Goal: Contribute content

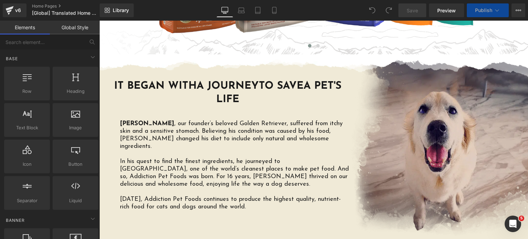
scroll to position [500, 0]
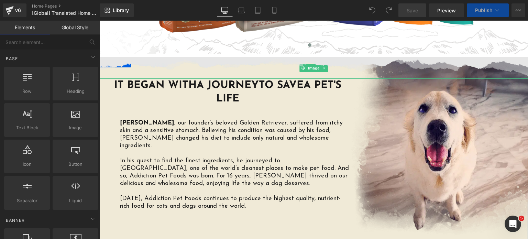
click at [326, 59] on img at bounding box center [313, 68] width 429 height 22
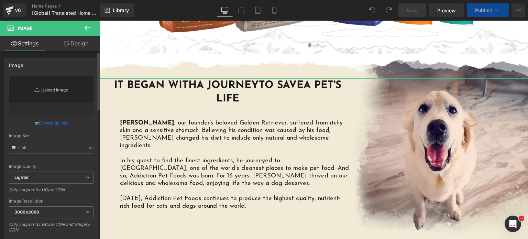
click at [57, 98] on link "Replace Image" at bounding box center [51, 96] width 85 height 40
type input "C:\fakepath\AF-Website-Home-Page-03-Zack-Torn-Paper-Bottom-1.png.webp"
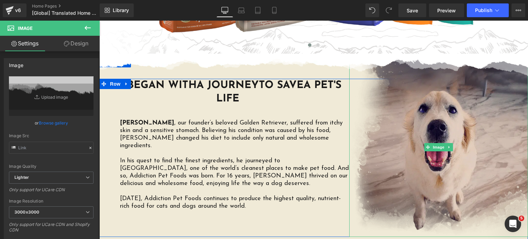
click at [398, 122] on img at bounding box center [438, 146] width 179 height 179
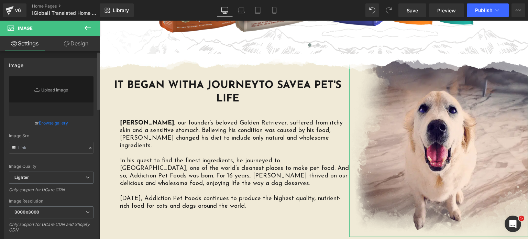
click at [39, 86] on icon at bounding box center [37, 89] width 7 height 7
type input "C:\fakepath\Zack-rescaled.png.webp"
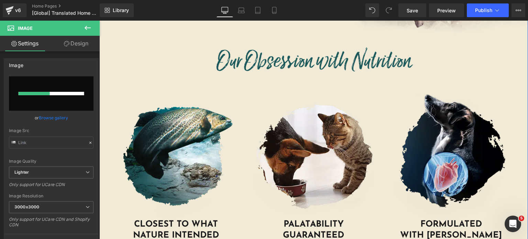
scroll to position [696, 0]
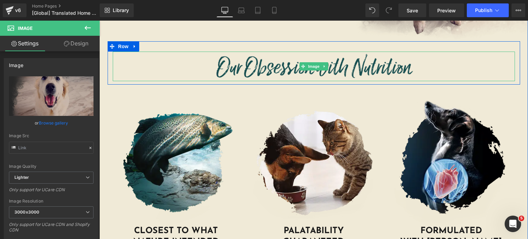
click at [276, 58] on img at bounding box center [313, 67] width 201 height 30
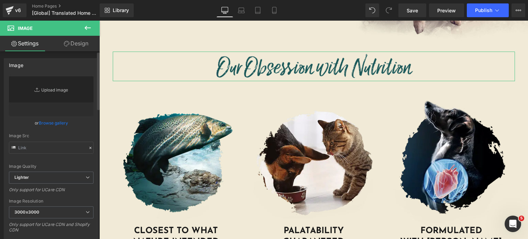
click at [54, 94] on link "Replace Image" at bounding box center [51, 96] width 85 height 40
type input "C:\fakepath\our-obsession-with-nutrition.png.webp"
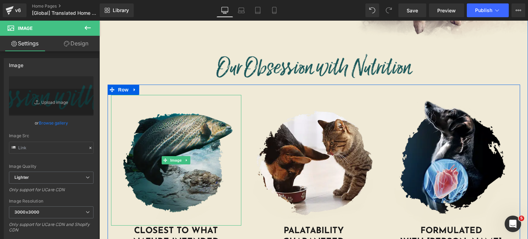
click at [163, 102] on img at bounding box center [176, 160] width 131 height 131
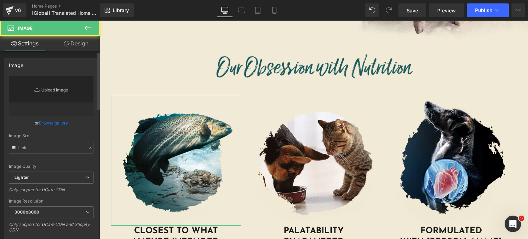
click at [41, 89] on link "Replace Image" at bounding box center [51, 96] width 85 height 40
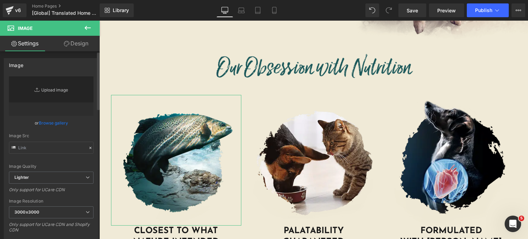
type input "C:\fakepath\HP-A-Premium.png.webp"
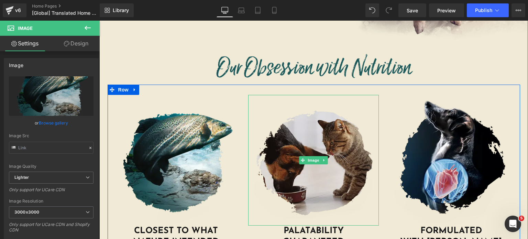
click at [252, 158] on img at bounding box center [313, 160] width 131 height 131
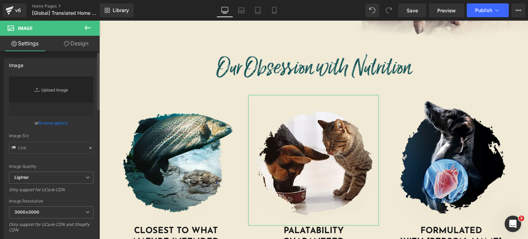
click at [46, 97] on link "Replace Image" at bounding box center [51, 96] width 85 height 40
type input "C:\fakepath\HP-B-Palatability.png.webp"
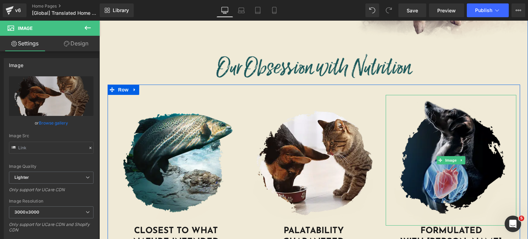
click at [429, 188] on img at bounding box center [451, 160] width 131 height 131
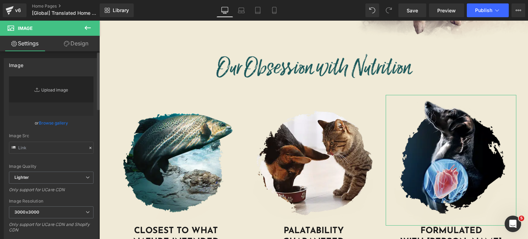
click at [63, 102] on link "Replace Image" at bounding box center [51, 96] width 85 height 40
type input "C:\fakepath\HP-C-Taurine.png.webp"
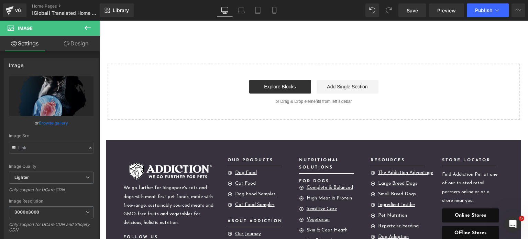
scroll to position [1942, 0]
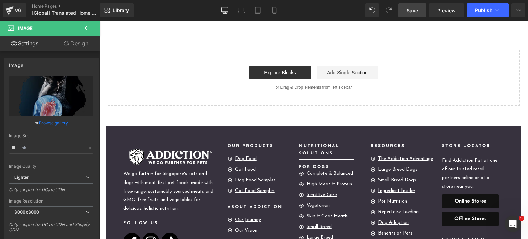
click at [408, 13] on span "Save" at bounding box center [412, 10] width 11 height 7
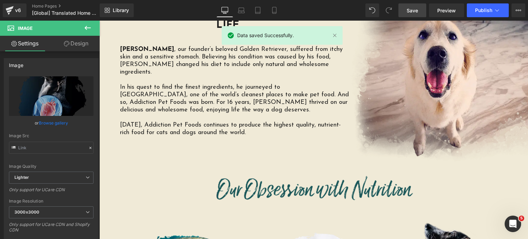
scroll to position [569, 0]
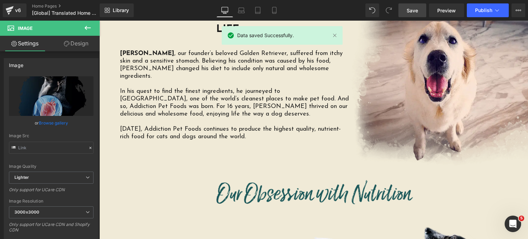
click at [413, 9] on span "Save" at bounding box center [412, 10] width 11 height 7
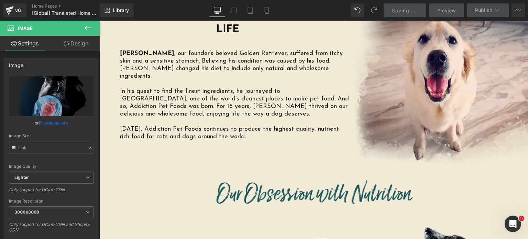
click at [413, 11] on div "Saving . . ." at bounding box center [405, 10] width 26 height 7
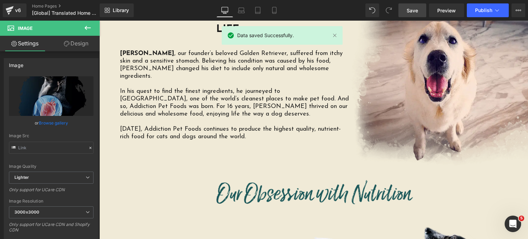
click at [413, 11] on span "Save" at bounding box center [412, 10] width 11 height 7
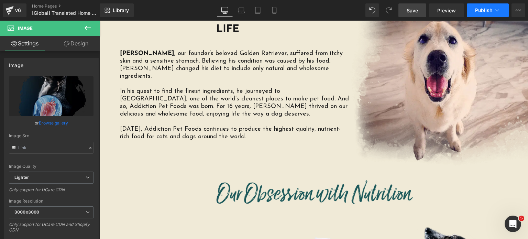
click at [476, 12] on span "Publish" at bounding box center [483, 11] width 17 height 6
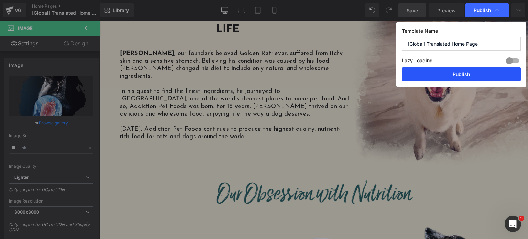
click at [418, 76] on button "Publish" at bounding box center [461, 74] width 119 height 14
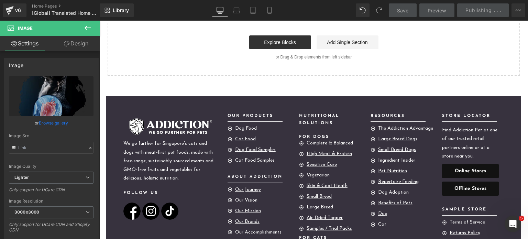
scroll to position [2057, 0]
